Goal: Task Accomplishment & Management: Complete application form

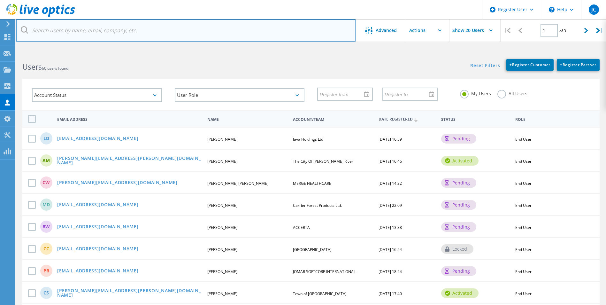
click at [115, 27] on input "text" at bounding box center [186, 30] width 340 height 22
paste input "[EMAIL_ADDRESS][DOMAIN_NAME]"
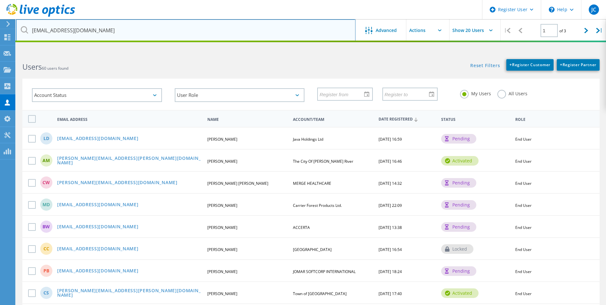
type input "[EMAIL_ADDRESS][DOMAIN_NAME]"
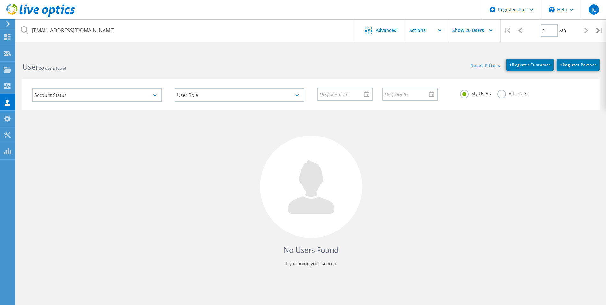
click at [501, 93] on label "All Users" at bounding box center [513, 93] width 30 height 6
click at [0, 0] on input "All Users" at bounding box center [0, 0] width 0 height 0
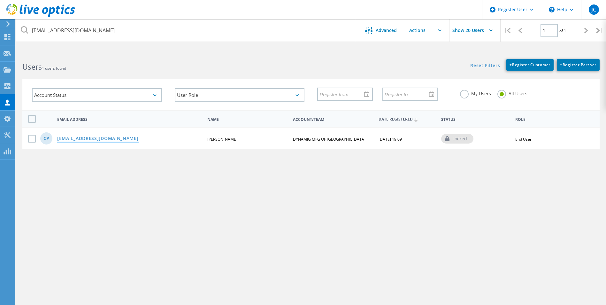
click at [70, 140] on link "[EMAIL_ADDRESS][DOMAIN_NAME]" at bounding box center [97, 138] width 81 height 5
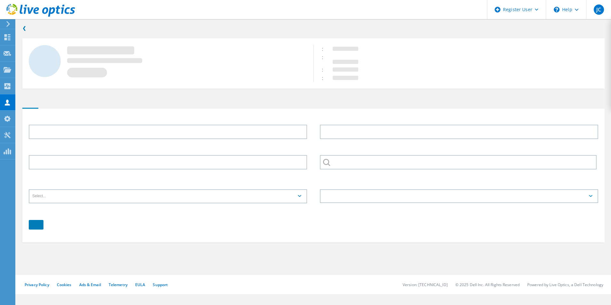
type input "Chris"
type input "Pottier"
type input "DYNAMIG MFG OF [GEOGRAPHIC_DATA]"
type input "English"
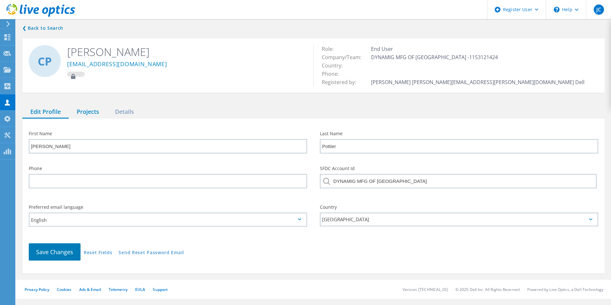
click at [95, 107] on div "Projects" at bounding box center [88, 111] width 38 height 13
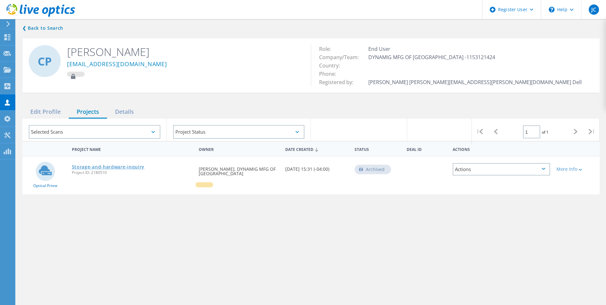
click at [92, 166] on link "Storage-and-hardware-inquiry" at bounding box center [108, 167] width 73 height 4
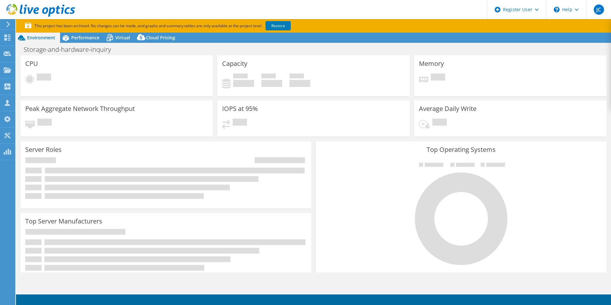
select select "USD"
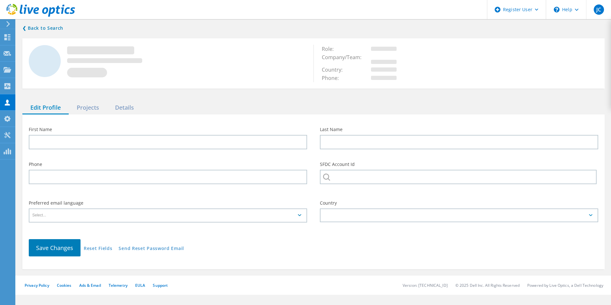
type input "[PERSON_NAME]"
type input "Pottier"
type input "DYNAMIG MFG OF [GEOGRAPHIC_DATA]"
type input "English"
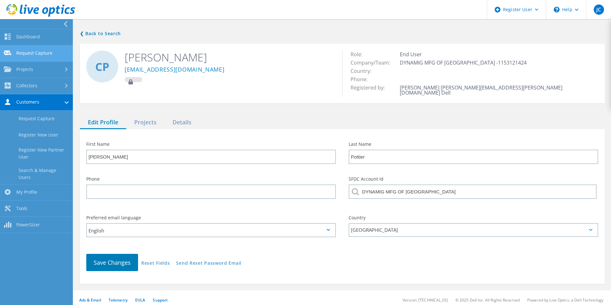
click at [43, 55] on link "Request Capture" at bounding box center [36, 53] width 73 height 16
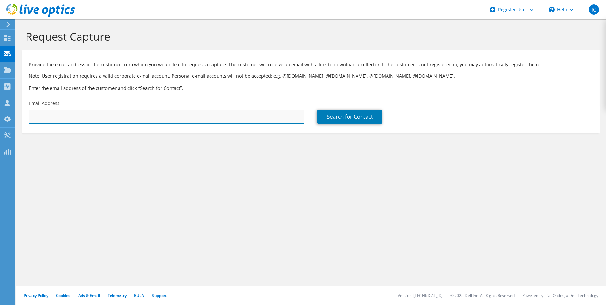
click at [218, 120] on input "text" at bounding box center [167, 117] width 276 height 14
paste input "[EMAIL_ADDRESS][DOMAIN_NAME]"
type input "[EMAIL_ADDRESS][DOMAIN_NAME]"
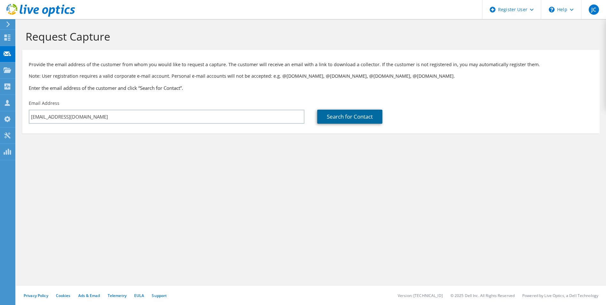
click at [345, 114] on link "Search for Contact" at bounding box center [349, 117] width 65 height 14
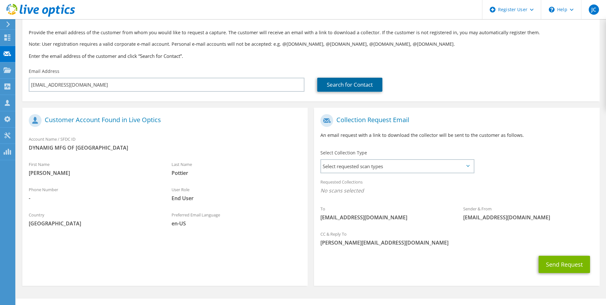
scroll to position [45, 0]
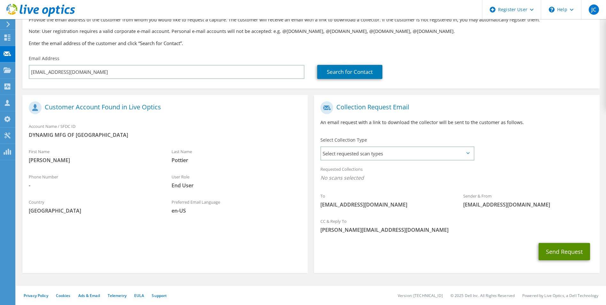
click at [560, 244] on button "Send Request" at bounding box center [564, 251] width 51 height 17
